Goal: Communication & Community: Answer question/provide support

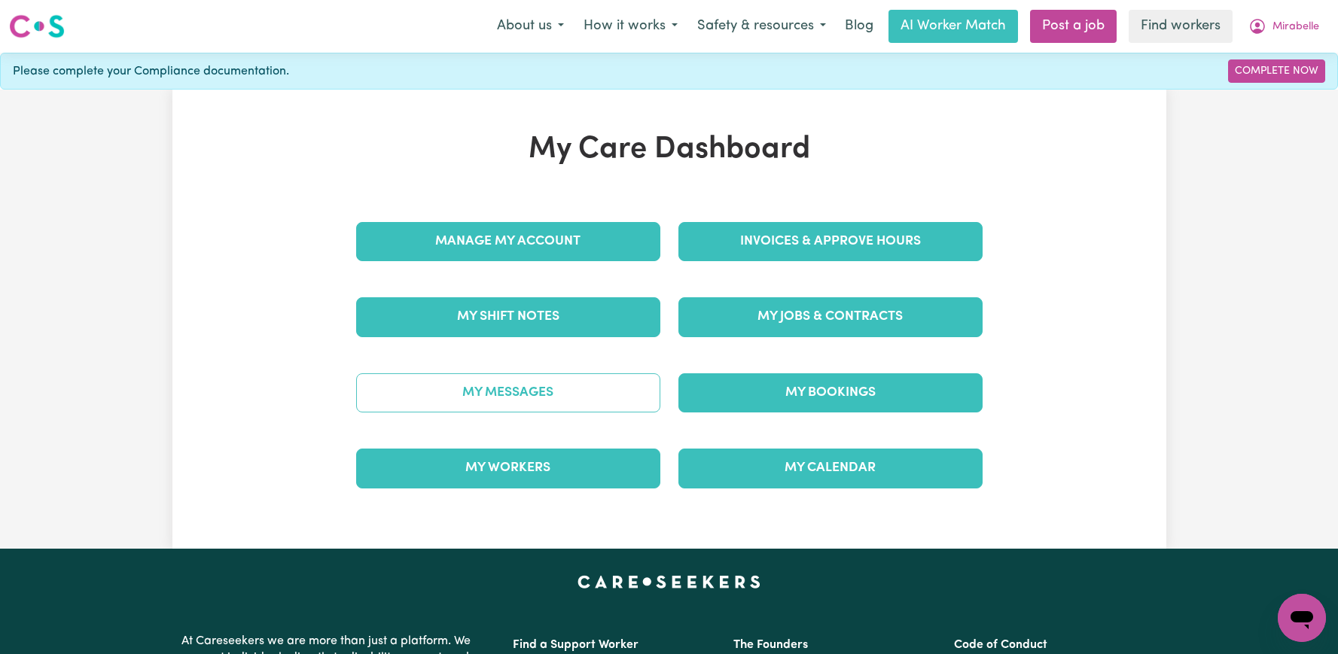
click at [637, 383] on link "My Messages" at bounding box center [508, 392] width 304 height 39
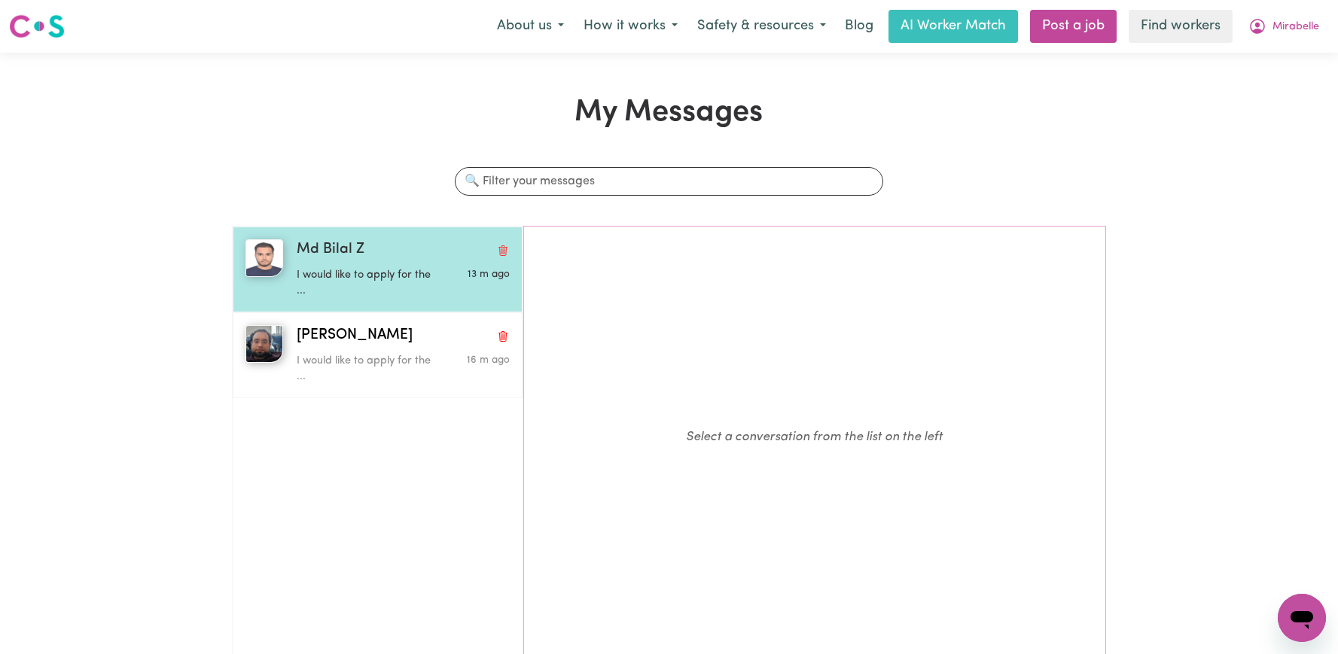
click at [378, 256] on div "Md Bilal Z" at bounding box center [403, 250] width 213 height 22
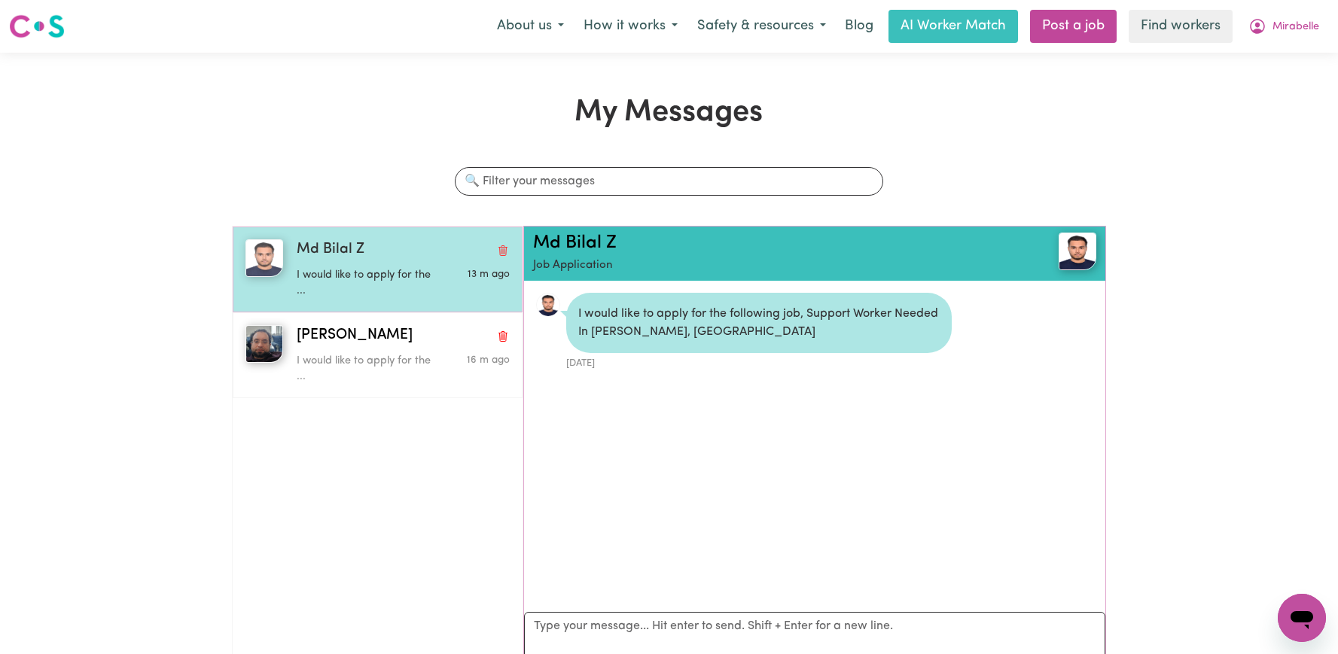
scroll to position [9, 0]
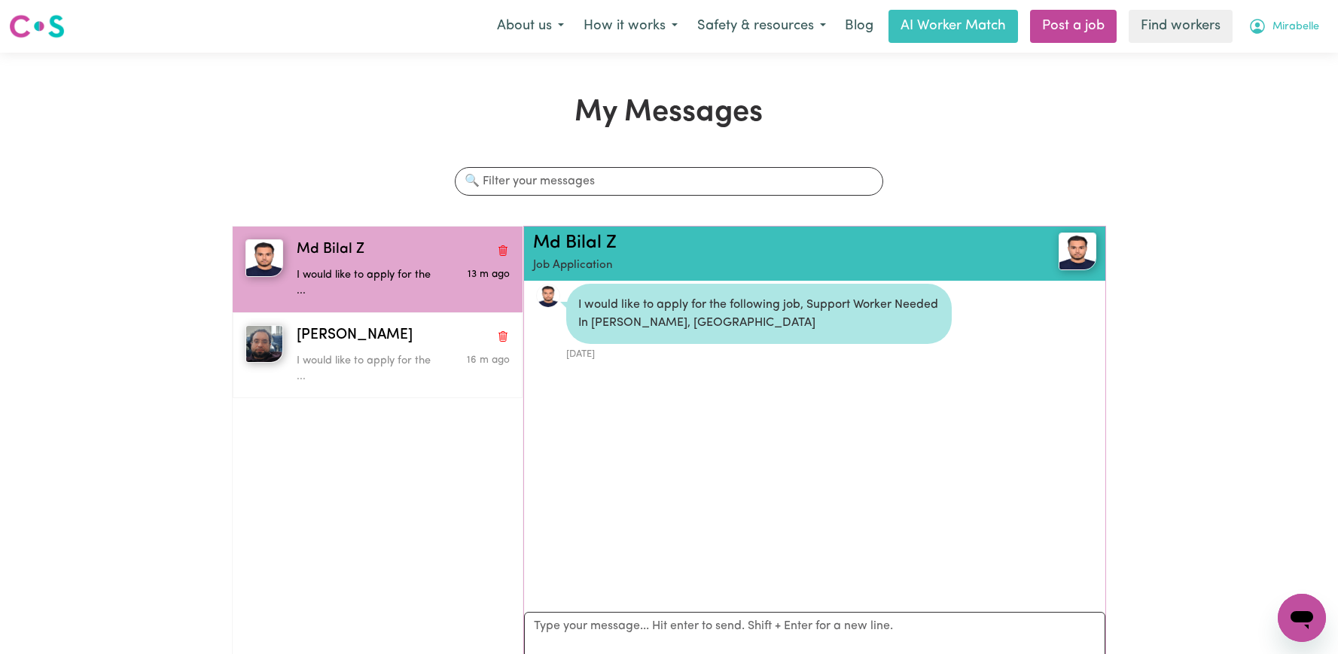
click at [1270, 41] on button "Mirabelle" at bounding box center [1283, 27] width 90 height 32
click at [1259, 80] on link "Logout" at bounding box center [1268, 86] width 119 height 29
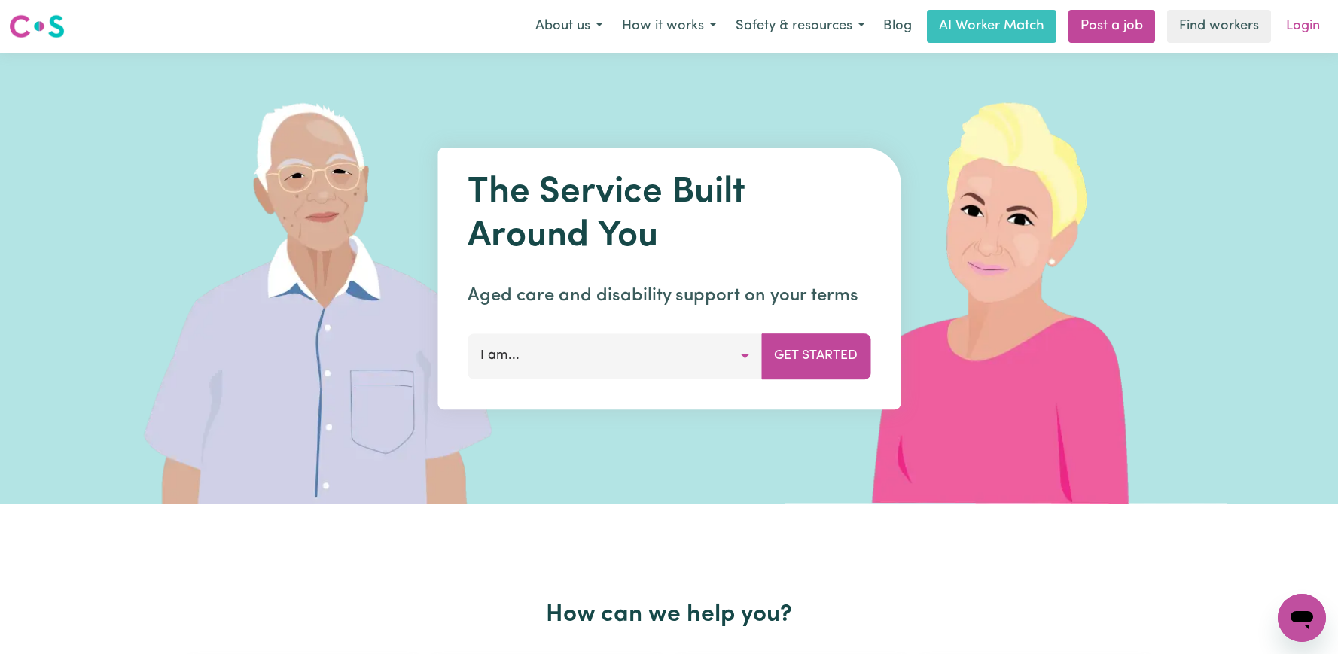
click at [1289, 32] on link "Login" at bounding box center [1303, 26] width 52 height 33
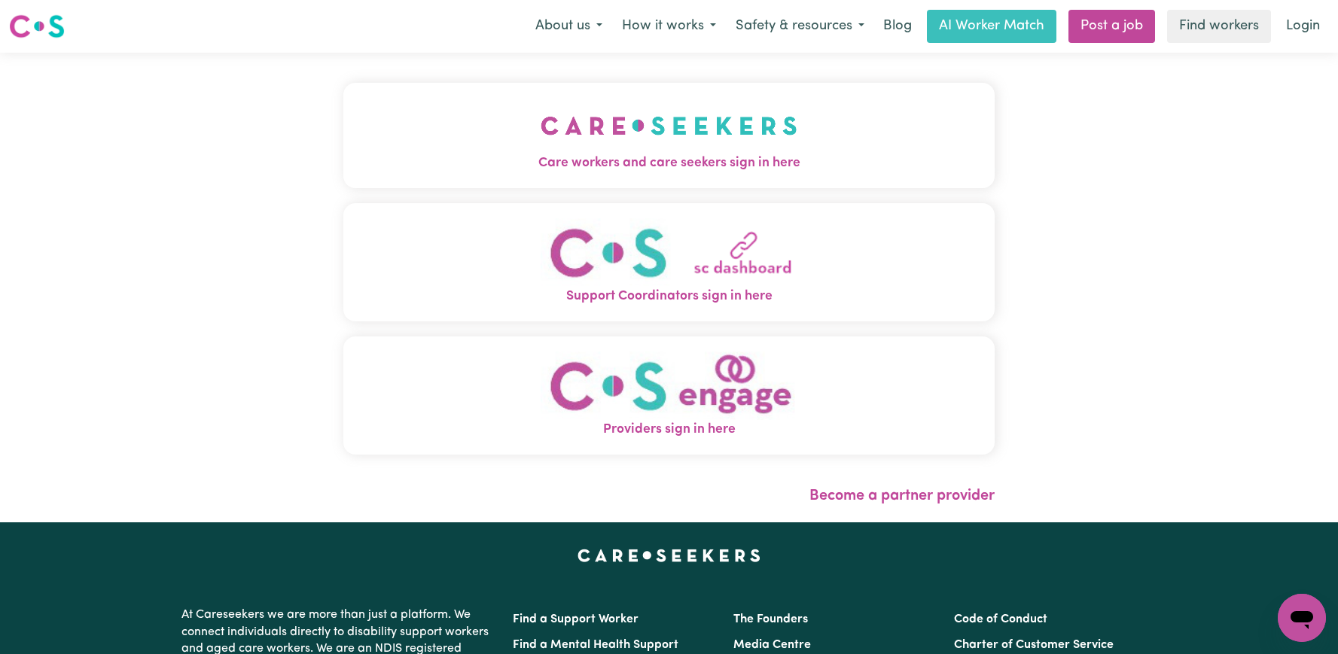
click at [680, 112] on button "Care workers and care seekers sign in here" at bounding box center [668, 135] width 651 height 105
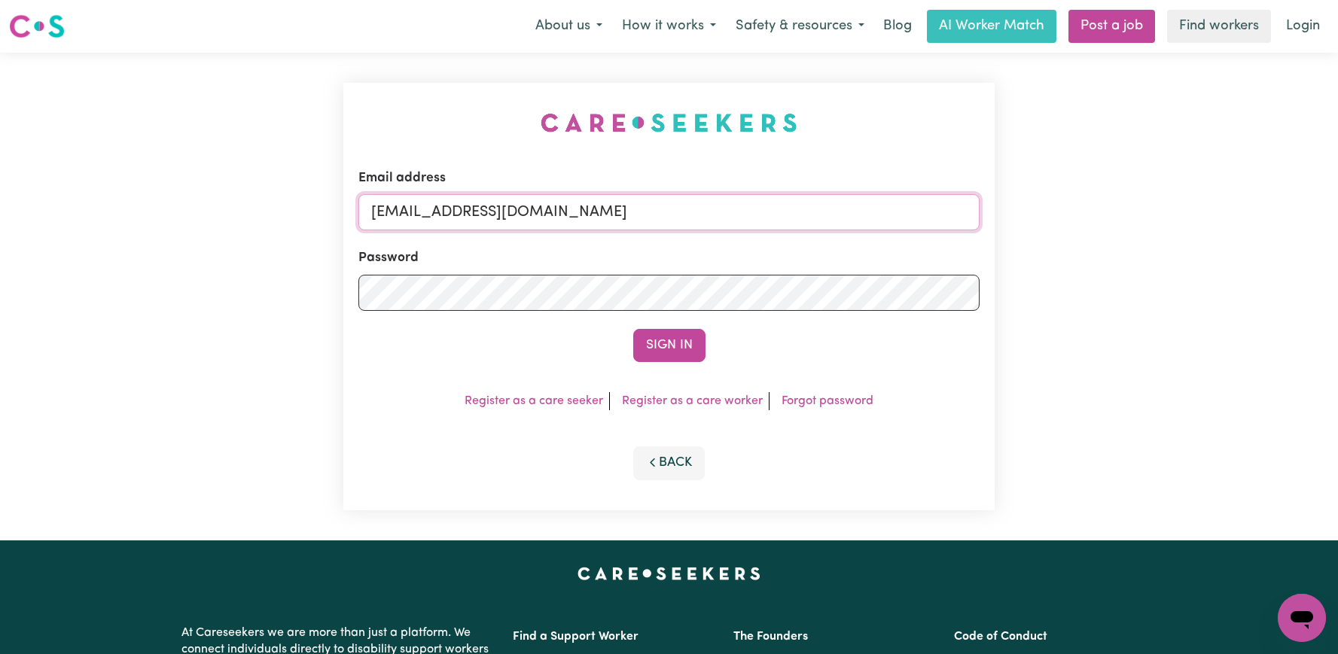
drag, startPoint x: 884, startPoint y: 215, endPoint x: 451, endPoint y: 208, distance: 432.9
click at [451, 208] on input "[EMAIL_ADDRESS][DOMAIN_NAME]" at bounding box center [668, 212] width 621 height 36
paste input "ClientMatravi"
type input "[EMAIL_ADDRESS][DOMAIN_NAME]"
click at [633, 329] on button "Sign In" at bounding box center [669, 345] width 72 height 33
